Goal: Task Accomplishment & Management: Complete application form

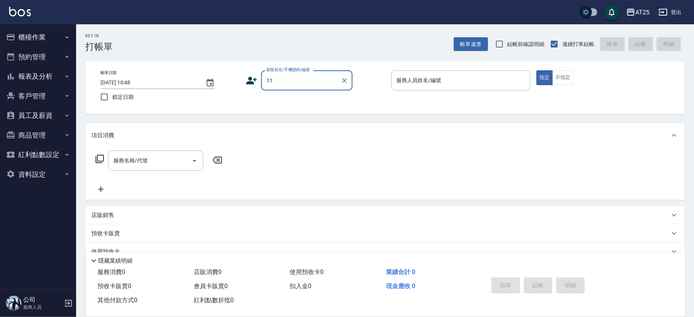
type input "新客人 姓名未設定/11/null"
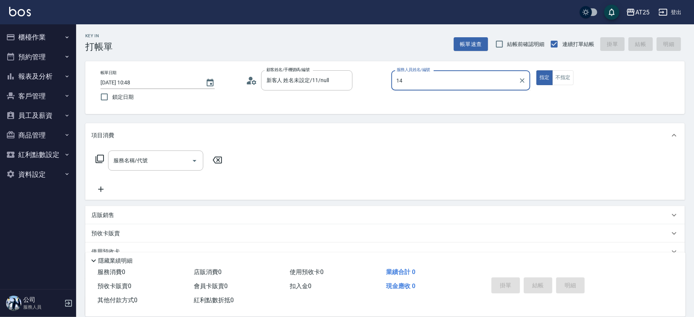
type input "Ken-14"
type button "true"
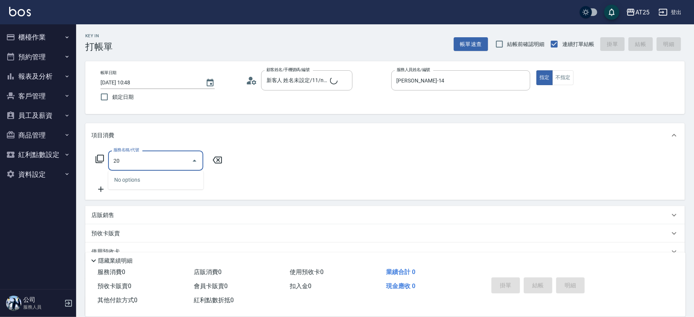
type input "201"
type input "30"
type input "洗髮(201)"
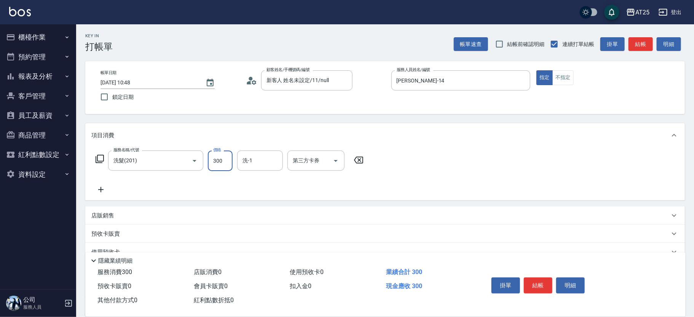
type input "4"
type input "0"
type input "400"
type input "40"
type input "400"
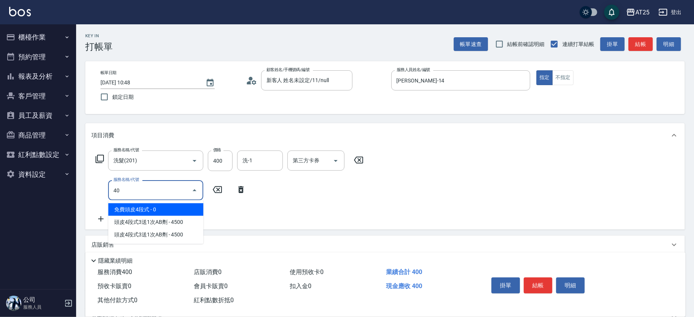
type input "401"
type input "70"
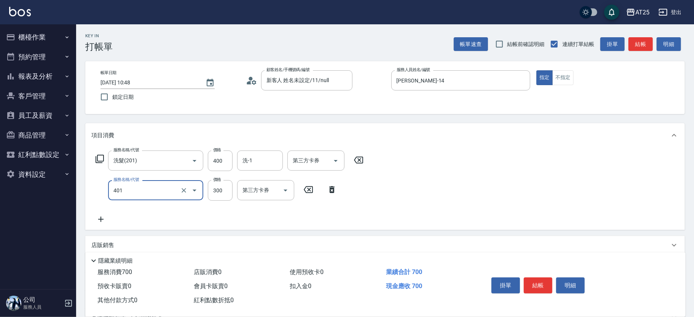
type input "剪髮(401)"
type input "40"
type input "400"
type input "80"
type input "400"
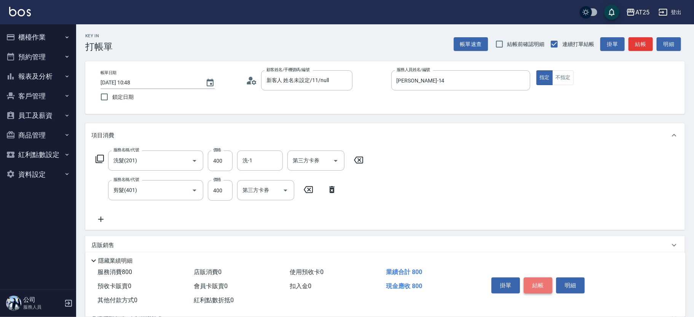
click at [540, 281] on button "結帳" at bounding box center [538, 286] width 29 height 16
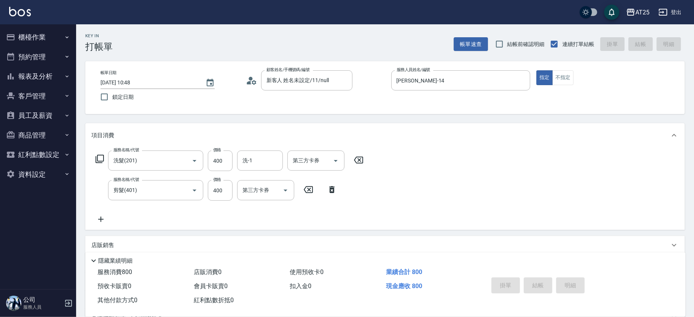
type input "[DATE] 11:23"
type input "0"
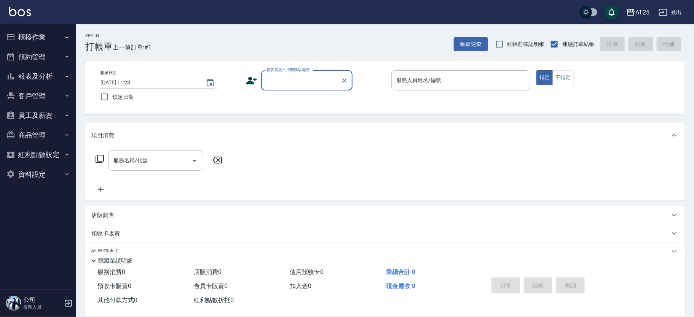
click at [35, 32] on button "櫃檯作業" at bounding box center [38, 37] width 70 height 20
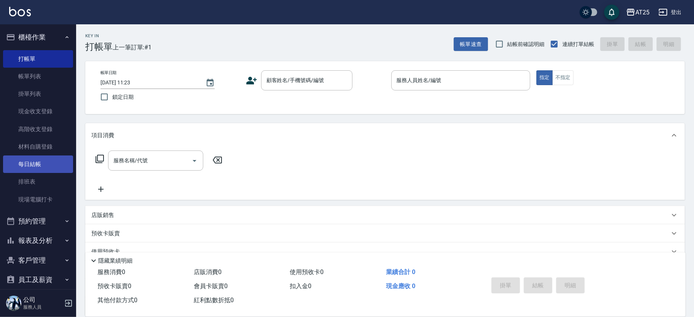
drag, startPoint x: 43, startPoint y: 145, endPoint x: 33, endPoint y: 160, distance: 18.1
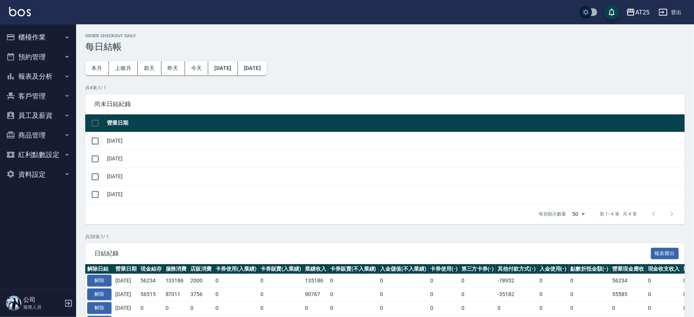
click at [96, 145] on input "checkbox" at bounding box center [95, 141] width 16 height 16
checkbox input "true"
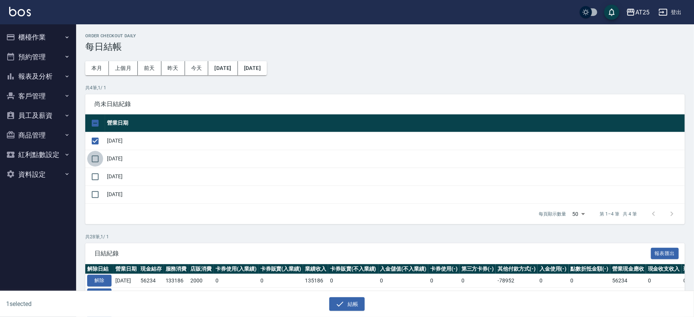
click at [97, 161] on input "checkbox" at bounding box center [95, 159] width 16 height 16
checkbox input "true"
click at [97, 175] on input "checkbox" at bounding box center [95, 177] width 16 height 16
checkbox input "true"
click at [355, 309] on button "結帳" at bounding box center [346, 305] width 35 height 14
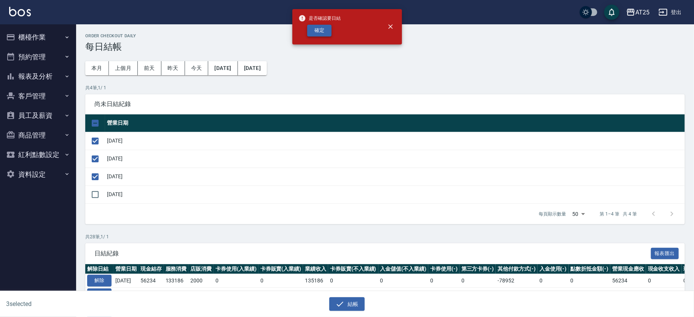
click at [322, 32] on button "確定" at bounding box center [319, 31] width 24 height 12
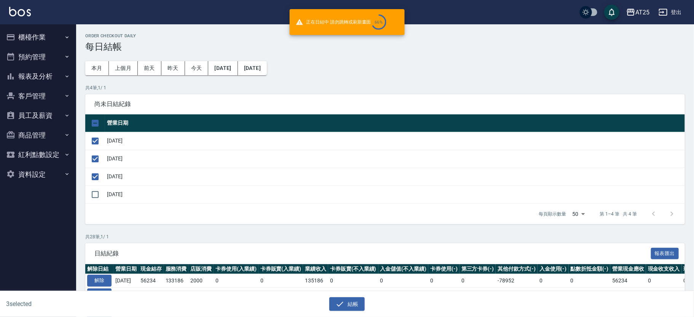
checkbox input "false"
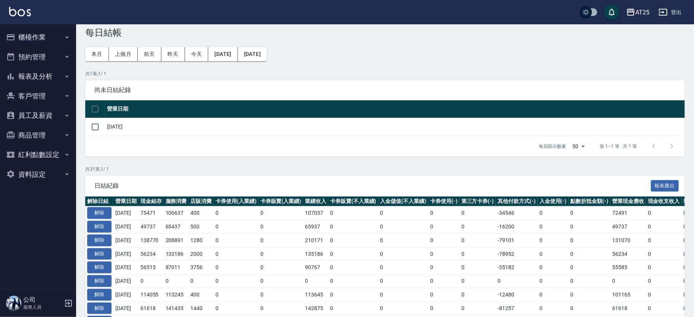
scroll to position [6, 0]
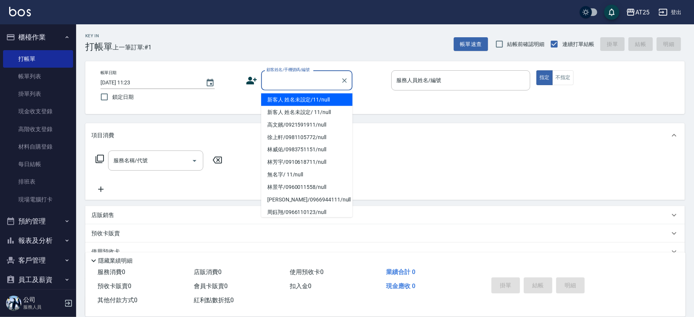
click at [281, 74] on div "顧客姓名/手機號碼/編號 顧客姓名/手機號碼/編號" at bounding box center [306, 80] width 91 height 20
type input "新客人 姓名未設定/11/null"
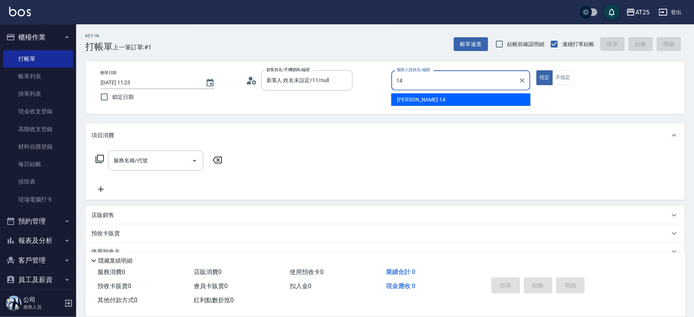
type input "[PERSON_NAME]-14"
type button "true"
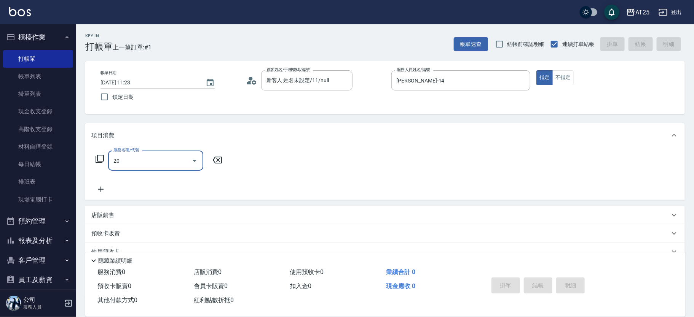
type input "201"
type input "30"
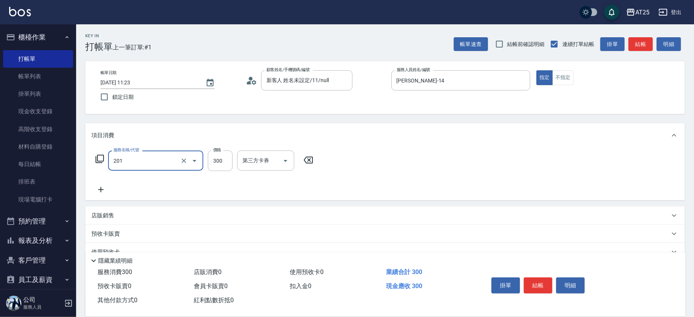
type input "洗髮(201)"
type input "0"
type input "40"
type input "400"
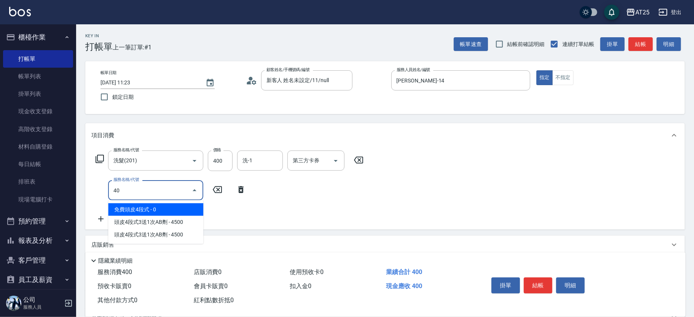
type input "401"
type input "70"
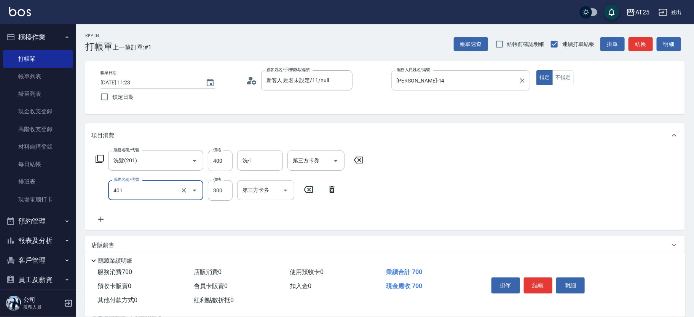
type input "剪髮(401)"
click at [543, 281] on button "結帳" at bounding box center [538, 286] width 29 height 16
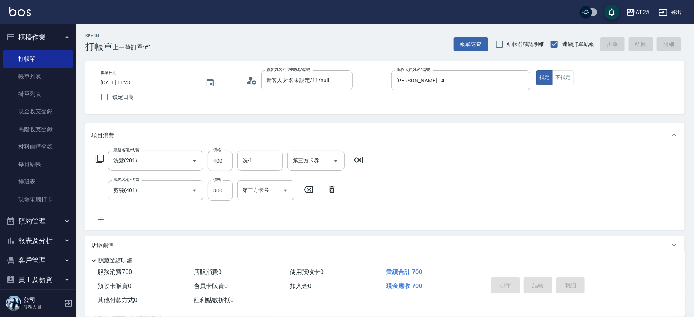
type input "[DATE] 12:31"
type input "0"
